Goal: Navigation & Orientation: Find specific page/section

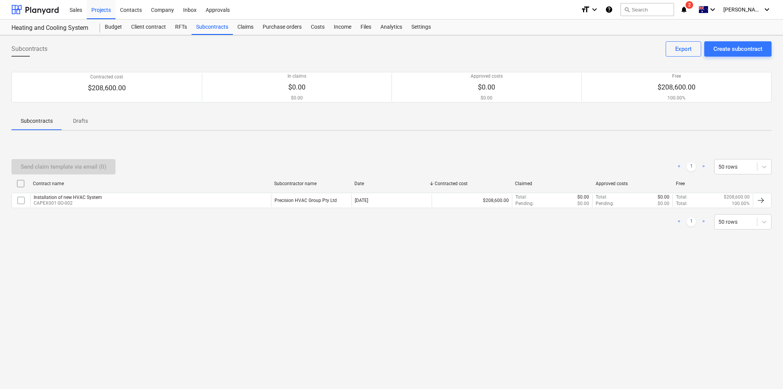
drag, startPoint x: 145, startPoint y: 51, endPoint x: 205, endPoint y: 55, distance: 60.5
click at [254, 57] on div "Subcontracts Create subcontract Export" at bounding box center [391, 51] width 760 height 21
click at [176, 28] on div "RFTs" at bounding box center [180, 26] width 21 height 15
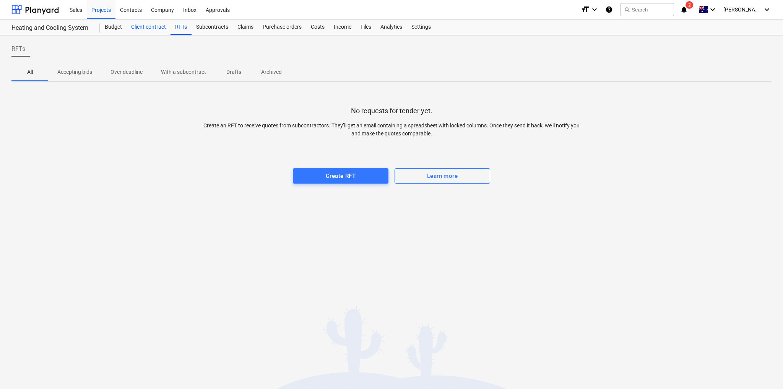
click at [148, 28] on div "Client contract" at bounding box center [149, 26] width 44 height 15
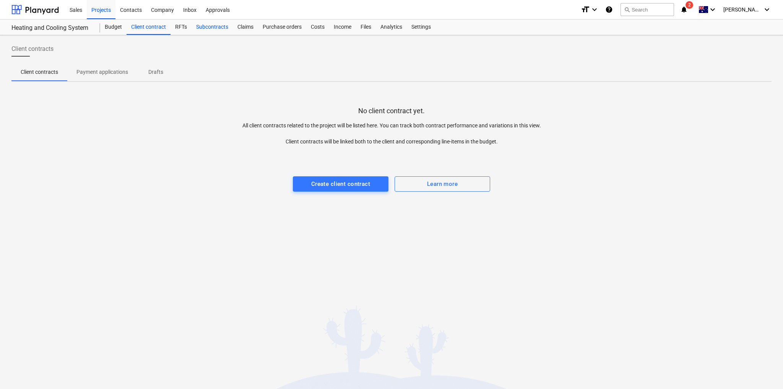
click at [214, 22] on div "Subcontracts" at bounding box center [211, 26] width 41 height 15
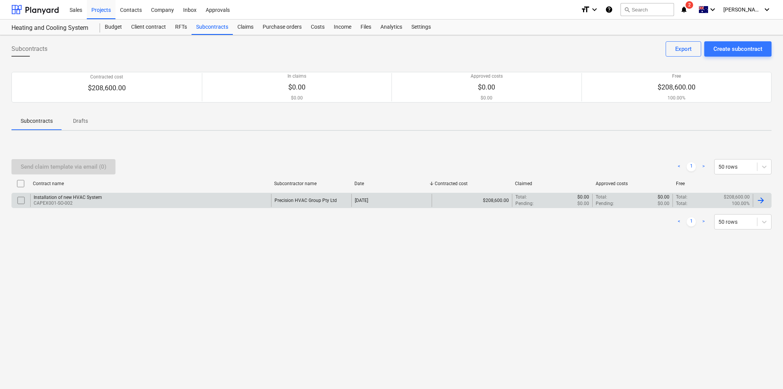
click at [763, 200] on div at bounding box center [760, 200] width 9 height 9
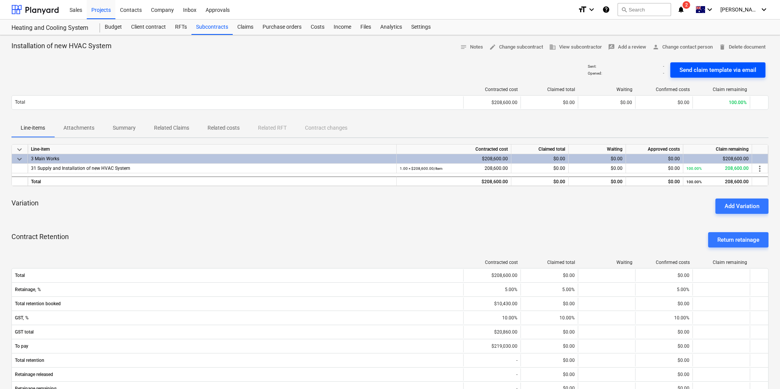
click at [686, 70] on div "Send claim template via email" at bounding box center [718, 70] width 77 height 10
click at [760, 6] on icon "keyboard_arrow_down" at bounding box center [763, 9] width 9 height 9
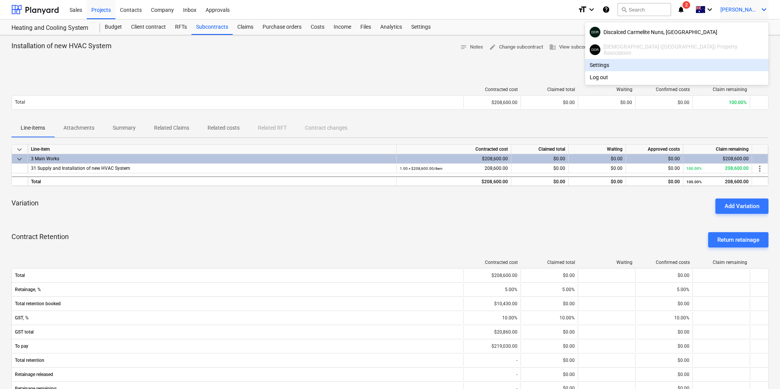
click at [674, 64] on div "Settings" at bounding box center [676, 65] width 183 height 12
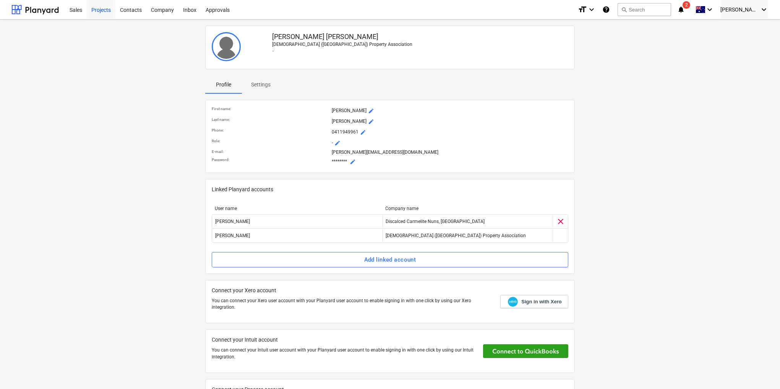
click at [105, 10] on div "Projects" at bounding box center [101, 9] width 29 height 19
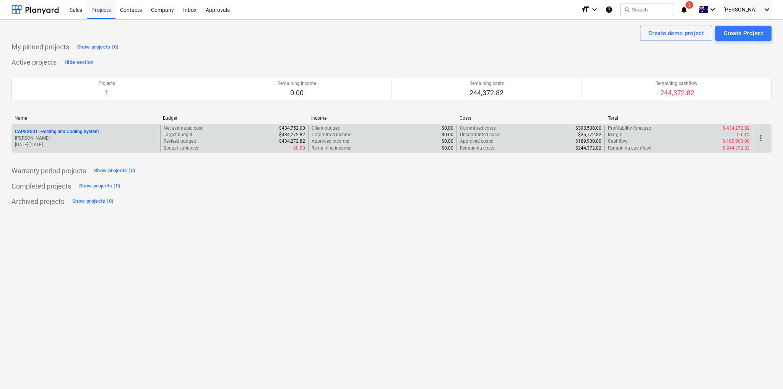
click at [83, 131] on p "CAPEX001 - Heating and Cooling System" at bounding box center [57, 131] width 84 height 6
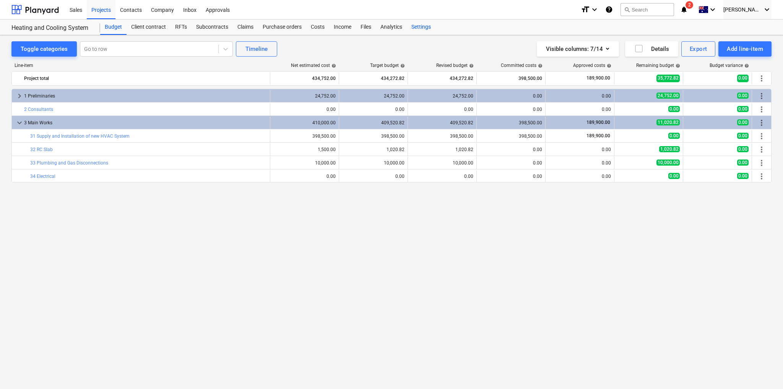
click at [417, 28] on div "Settings" at bounding box center [421, 26] width 29 height 15
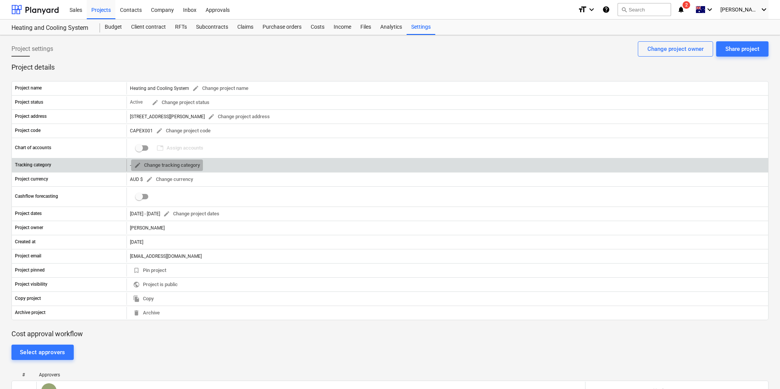
click at [138, 162] on span "edit" at bounding box center [137, 165] width 7 height 7
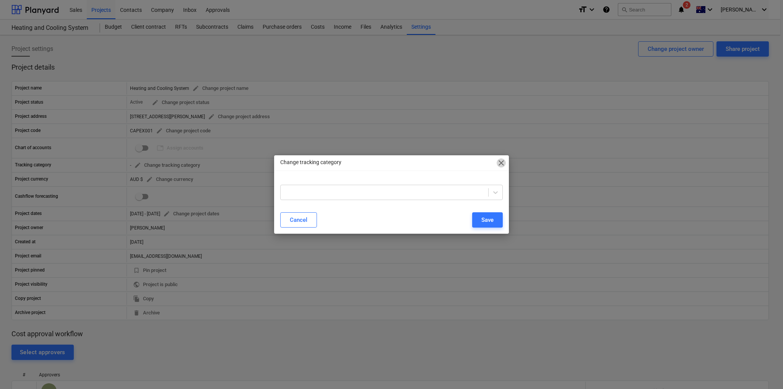
click at [500, 164] on span "close" at bounding box center [501, 162] width 9 height 9
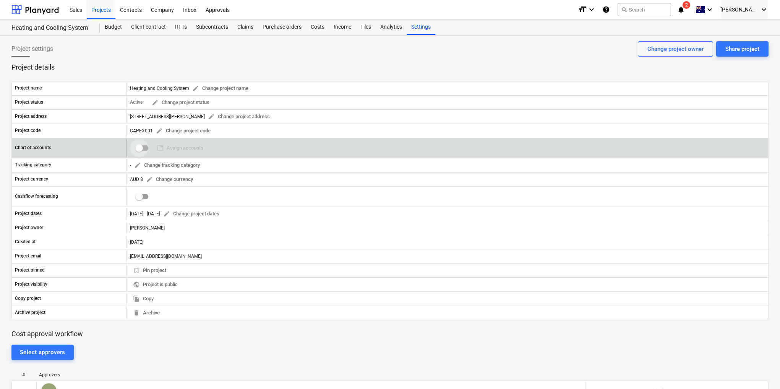
click at [142, 144] on input "checkbox" at bounding box center [139, 148] width 18 height 18
checkbox input "false"
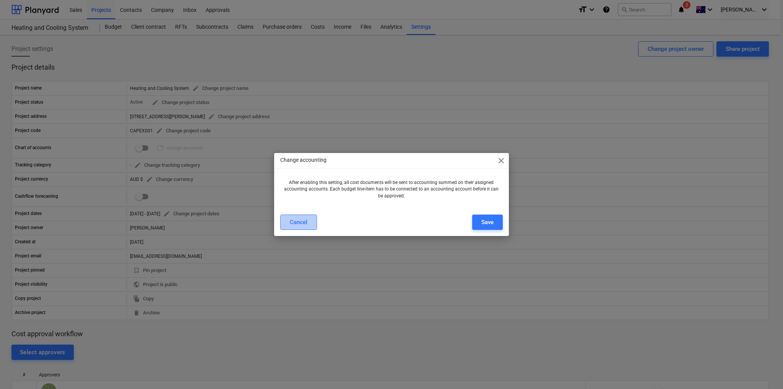
click at [305, 223] on div "Cancel" at bounding box center [299, 222] width 18 height 10
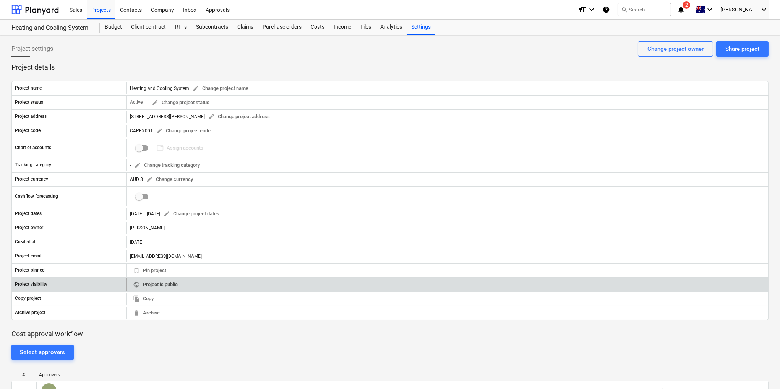
click at [176, 280] on span "public Project is public" at bounding box center [155, 284] width 45 height 9
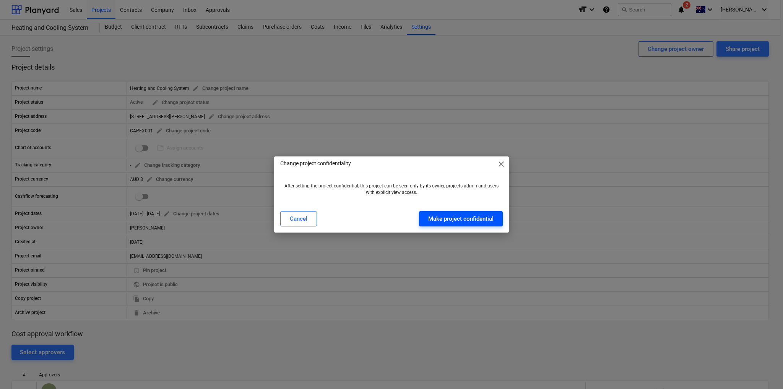
click at [440, 222] on div "Make project confidential" at bounding box center [460, 219] width 65 height 10
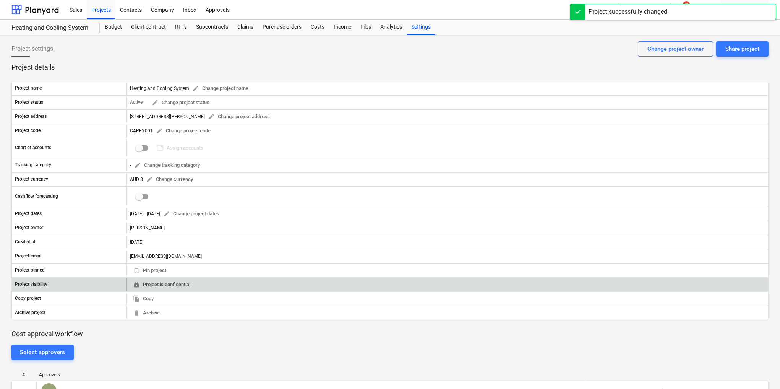
click at [159, 280] on span "locked Project is confidential" at bounding box center [161, 284] width 57 height 9
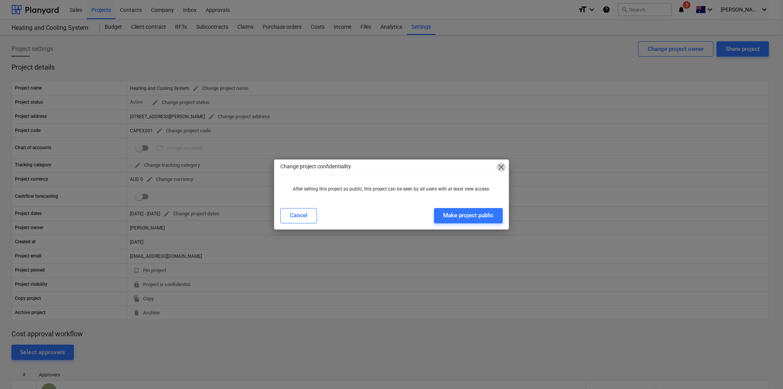
drag, startPoint x: 502, startPoint y: 166, endPoint x: 278, endPoint y: 223, distance: 231.6
click at [501, 166] on span "close" at bounding box center [501, 166] width 9 height 9
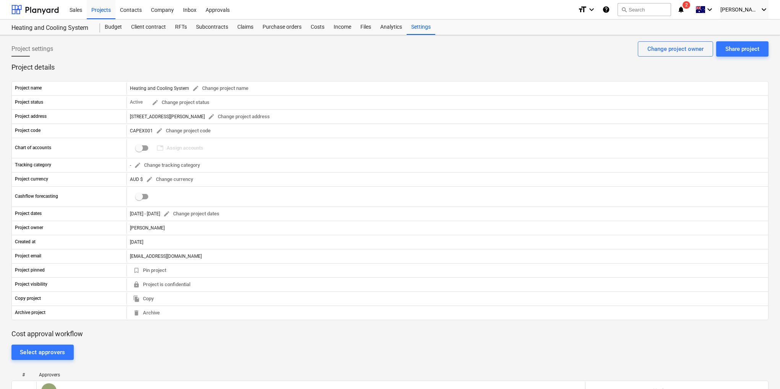
drag, startPoint x: 372, startPoint y: 75, endPoint x: 355, endPoint y: 72, distance: 16.6
click at [355, 72] on div "Project name Heating and Cooling System edit Change project name Project status…" at bounding box center [389, 200] width 757 height 257
click at [217, 24] on div "Subcontracts" at bounding box center [211, 26] width 41 height 15
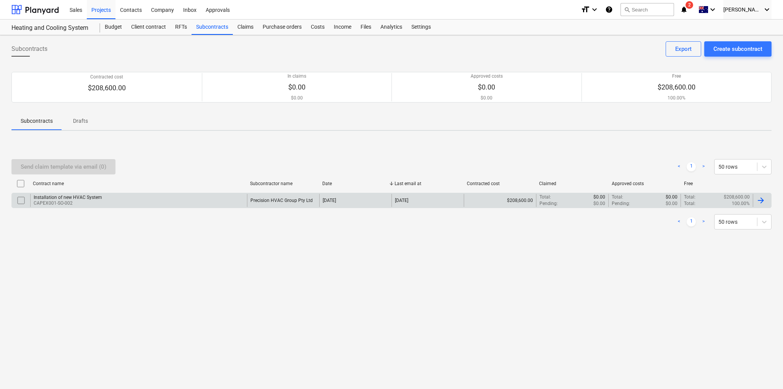
click at [520, 204] on div "$208,600.00" at bounding box center [500, 200] width 72 height 13
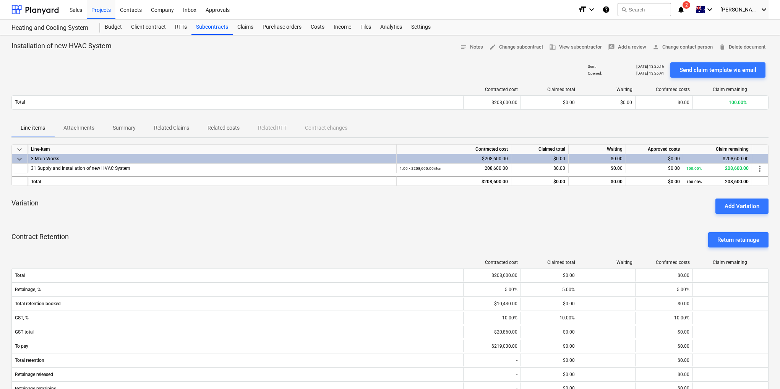
click at [127, 127] on p "Summary" at bounding box center [124, 128] width 23 height 8
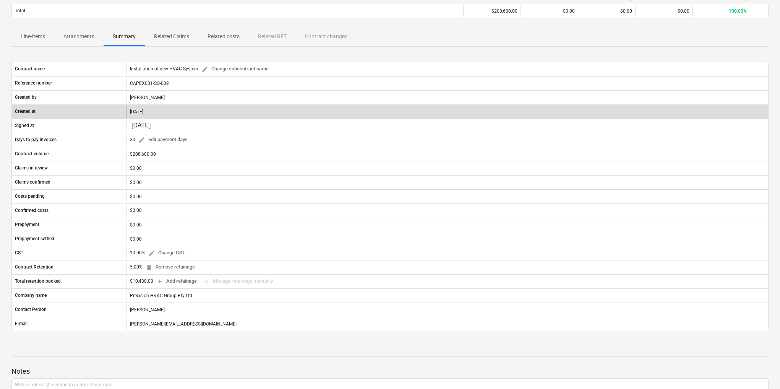
scroll to position [92, 0]
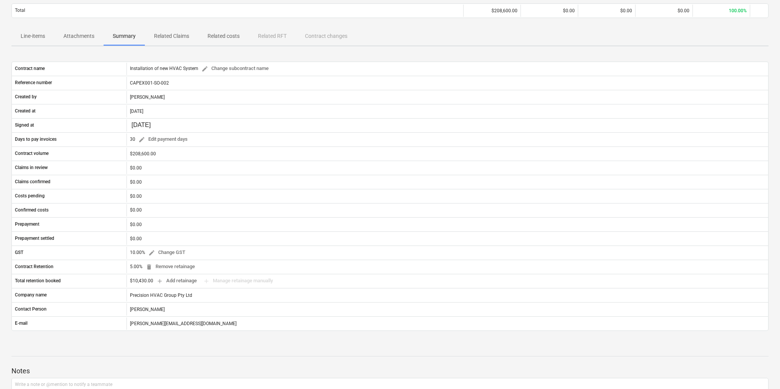
click at [179, 34] on p "Related Claims" at bounding box center [171, 36] width 35 height 8
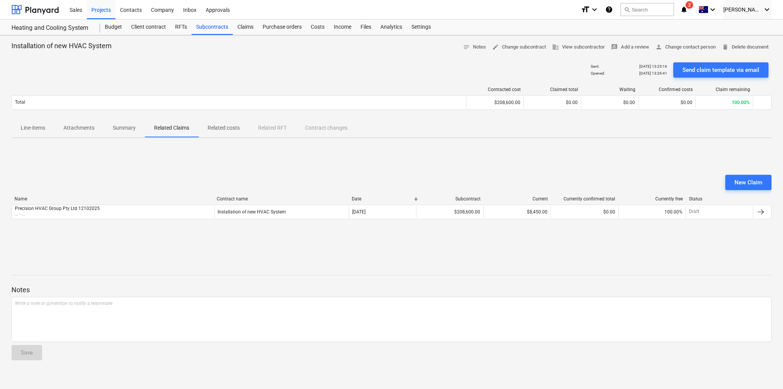
click at [652, 65] on p "[DATE] 13:25:16" at bounding box center [653, 66] width 28 height 5
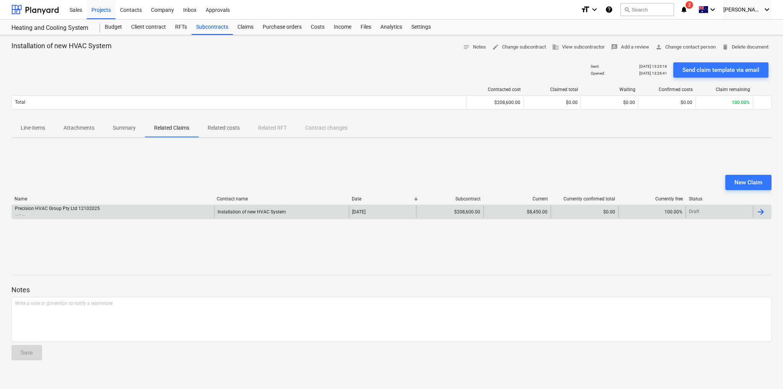
click at [765, 209] on div at bounding box center [762, 212] width 18 height 12
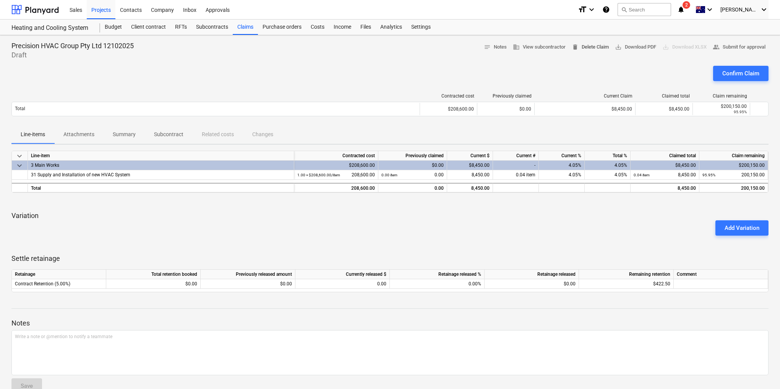
click at [572, 46] on span "delete" at bounding box center [575, 47] width 7 height 7
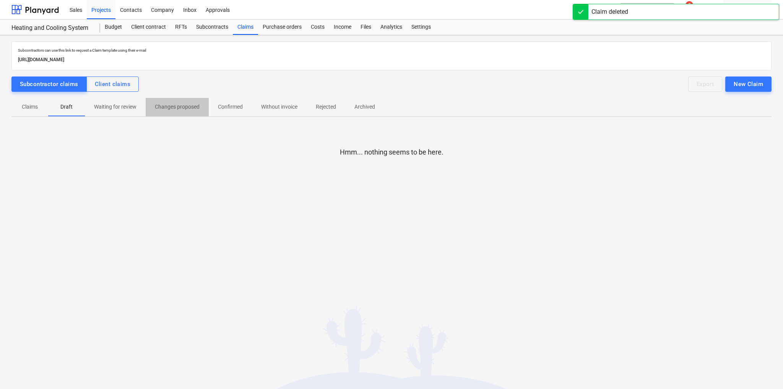
click at [158, 108] on p "Changes proposed" at bounding box center [177, 107] width 45 height 8
click at [29, 106] on p "Claims" at bounding box center [30, 107] width 18 height 8
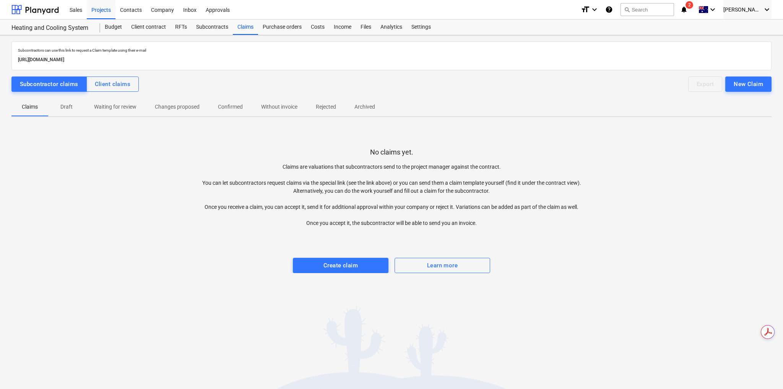
click at [128, 109] on p "Waiting for review" at bounding box center [115, 107] width 42 height 8
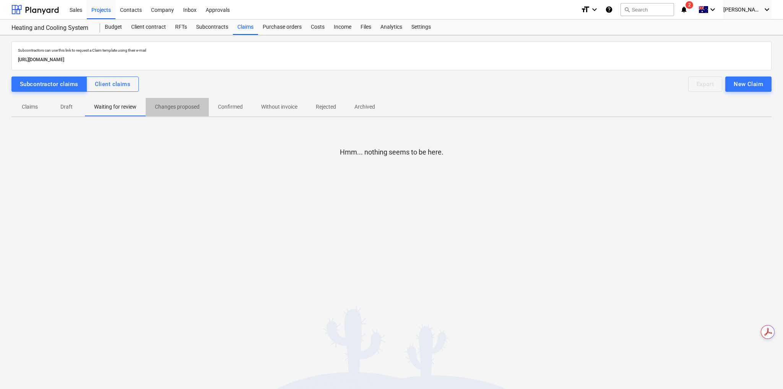
click at [204, 105] on span "Changes proposed" at bounding box center [177, 107] width 63 height 13
click at [228, 109] on p "Confirmed" at bounding box center [230, 107] width 25 height 8
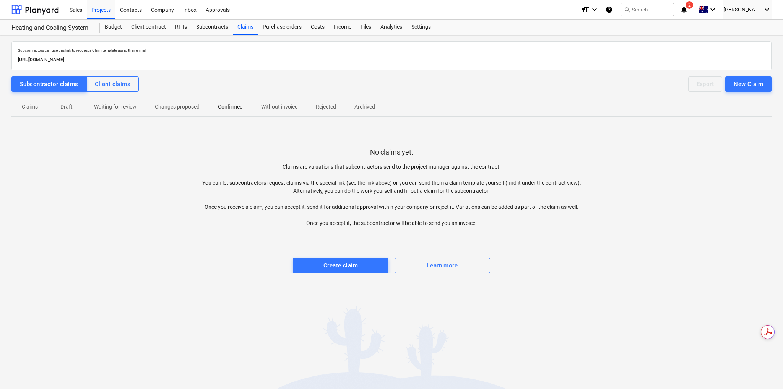
click at [289, 104] on p "Without invoice" at bounding box center [279, 107] width 36 height 8
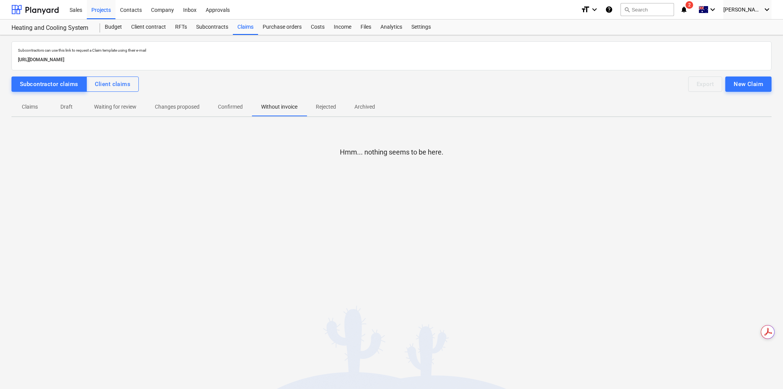
click at [338, 106] on span "Rejected" at bounding box center [326, 107] width 39 height 13
click at [370, 105] on p "Archived" at bounding box center [364, 107] width 21 height 8
click at [122, 113] on button "Waiting for review" at bounding box center [115, 107] width 61 height 18
click at [70, 112] on span "Draft" at bounding box center [66, 107] width 37 height 13
click at [199, 27] on div "Subcontracts" at bounding box center [211, 26] width 41 height 15
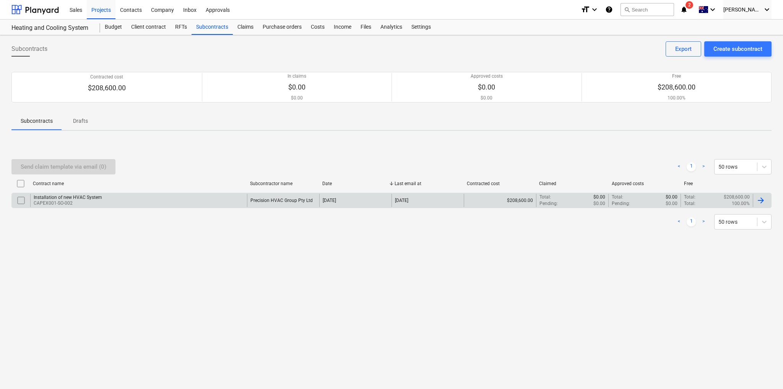
click at [351, 202] on div "[DATE]" at bounding box center [355, 200] width 72 height 13
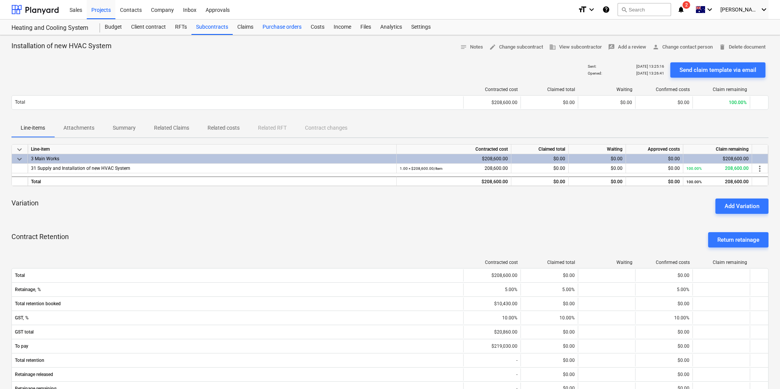
click at [274, 28] on div "Purchase orders" at bounding box center [282, 26] width 48 height 15
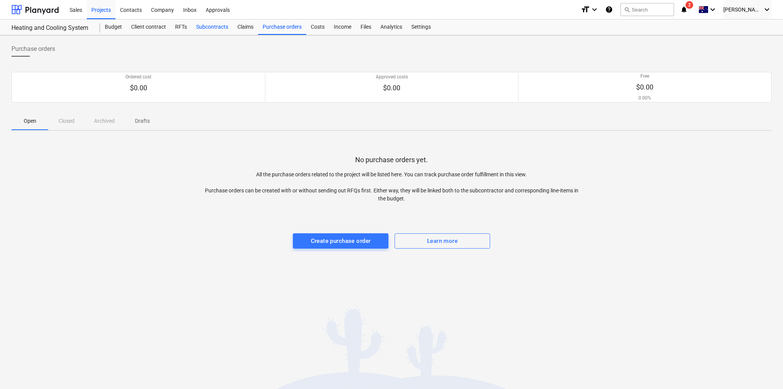
click at [213, 26] on div "Subcontracts" at bounding box center [211, 26] width 41 height 15
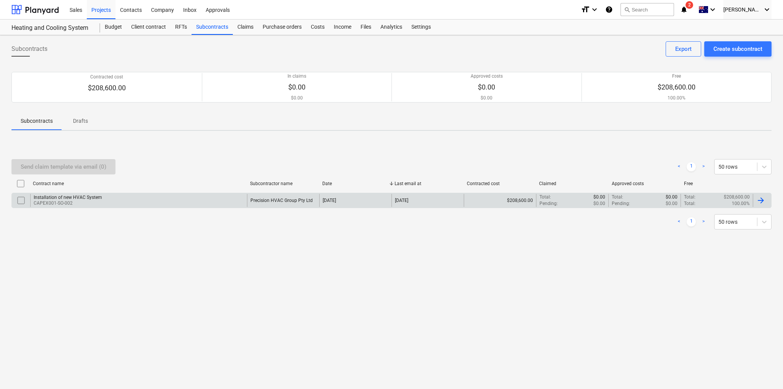
click at [748, 198] on p "$208,600.00" at bounding box center [737, 197] width 26 height 6
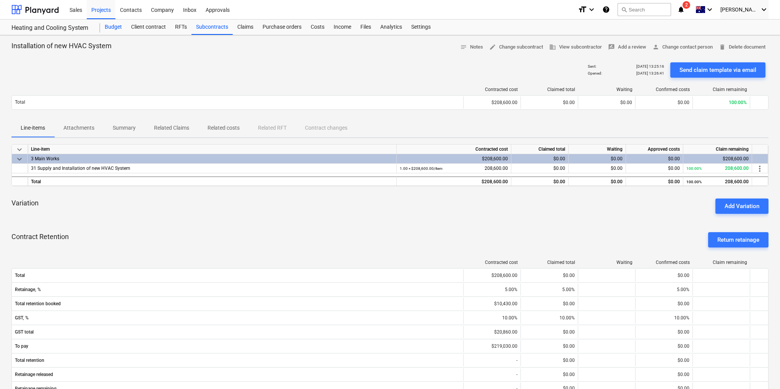
click at [116, 29] on div "Budget" at bounding box center [113, 26] width 26 height 15
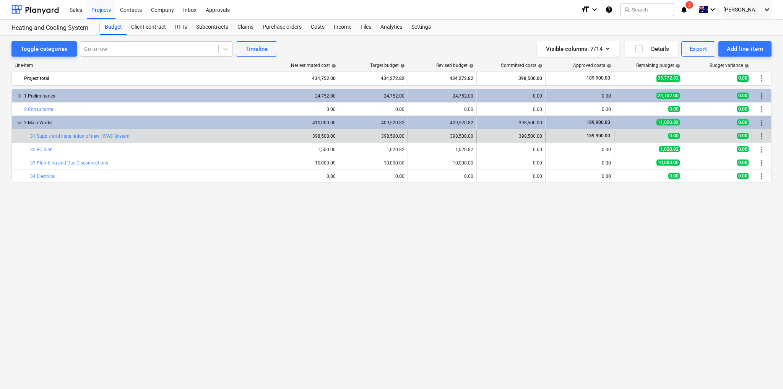
click at [524, 136] on div "398,500.00" at bounding box center [511, 135] width 62 height 5
